Goal: Navigation & Orientation: Find specific page/section

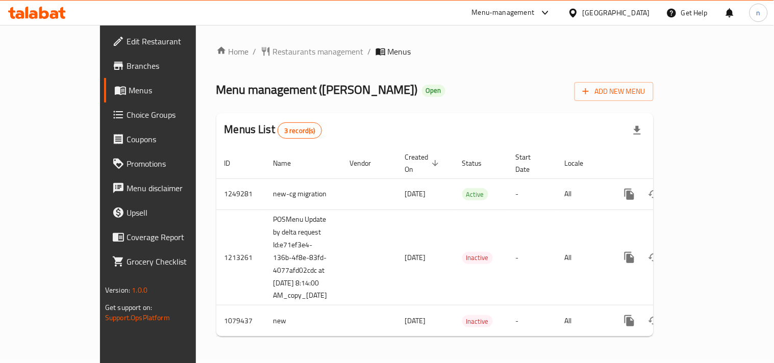
click at [576, 12] on icon at bounding box center [573, 13] width 11 height 11
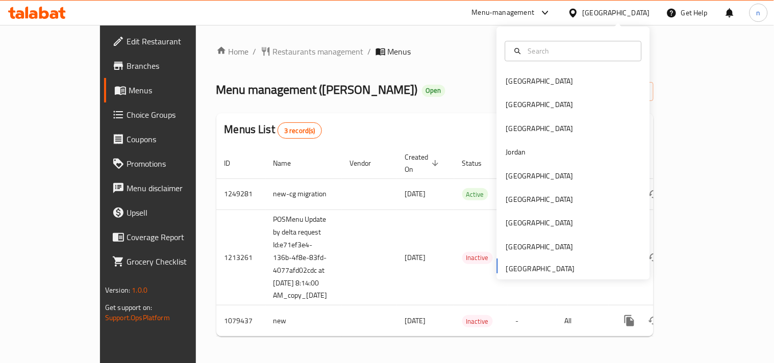
click at [505, 274] on div "[GEOGRAPHIC_DATA] [GEOGRAPHIC_DATA] [GEOGRAPHIC_DATA] [GEOGRAPHIC_DATA] [GEOGRA…" at bounding box center [573, 153] width 153 height 253
click at [509, 82] on div "[GEOGRAPHIC_DATA]" at bounding box center [539, 81] width 67 height 11
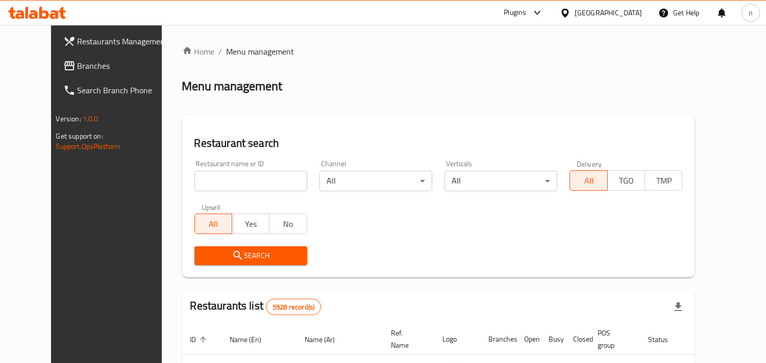
click at [570, 14] on icon at bounding box center [565, 13] width 11 height 11
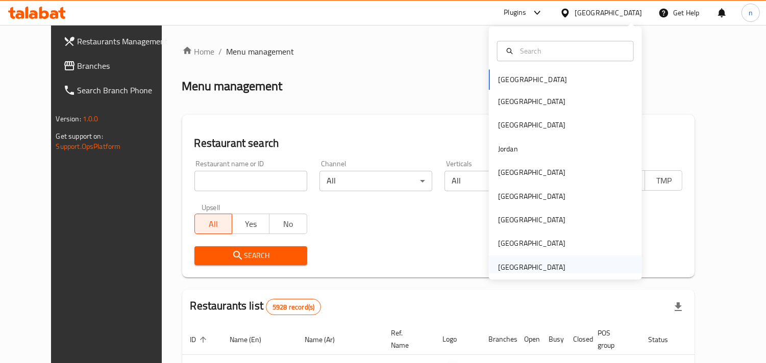
click at [503, 264] on div "[GEOGRAPHIC_DATA]" at bounding box center [531, 267] width 67 height 11
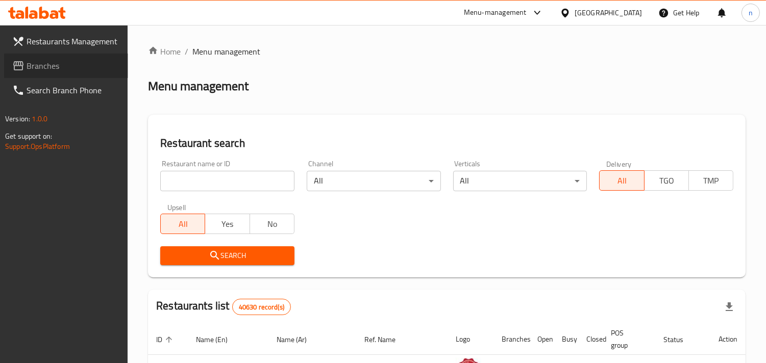
click at [47, 72] on span "Branches" at bounding box center [73, 66] width 93 height 12
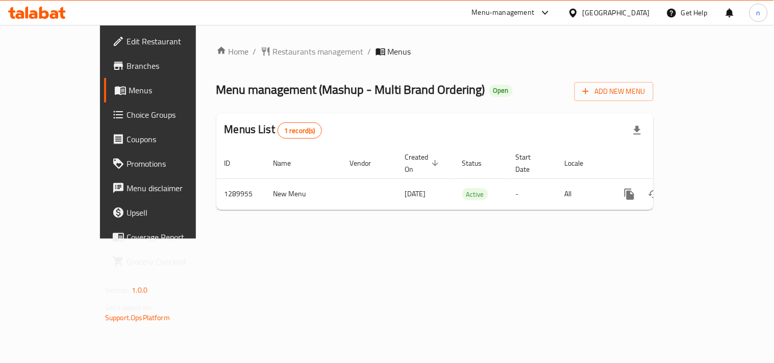
click at [584, 16] on div "[GEOGRAPHIC_DATA]" at bounding box center [616, 12] width 67 height 11
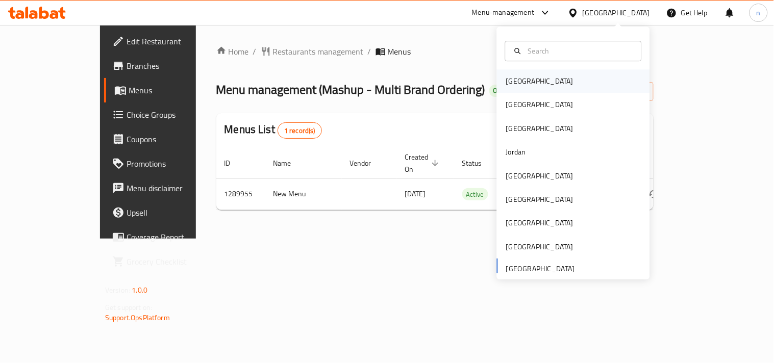
click at [518, 89] on div "[GEOGRAPHIC_DATA]" at bounding box center [540, 80] width 84 height 23
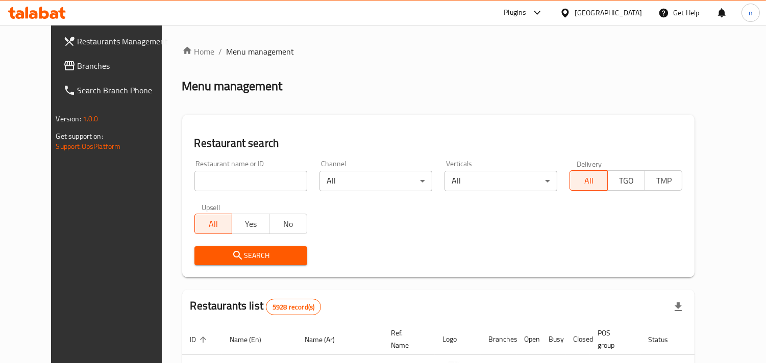
click at [568, 12] on icon at bounding box center [564, 12] width 7 height 9
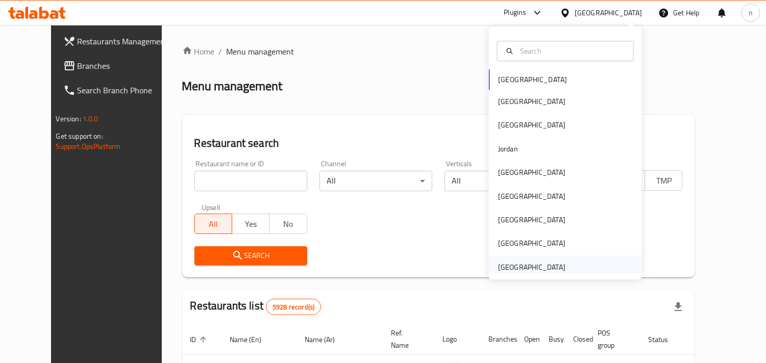
click at [536, 271] on div "[GEOGRAPHIC_DATA]" at bounding box center [531, 267] width 67 height 11
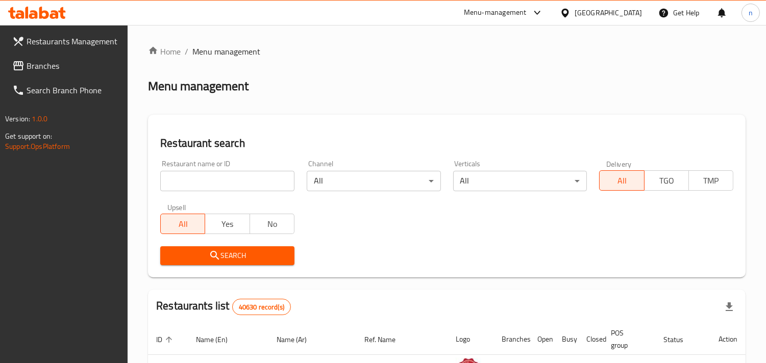
scroll to position [57, 0]
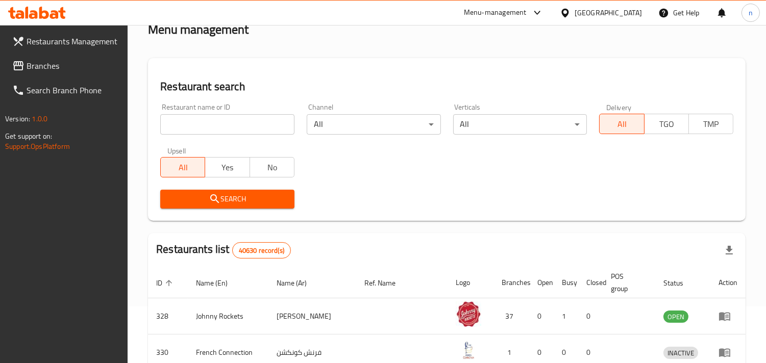
click at [46, 74] on link "Branches" at bounding box center [66, 66] width 124 height 24
